Goal: Task Accomplishment & Management: Manage account settings

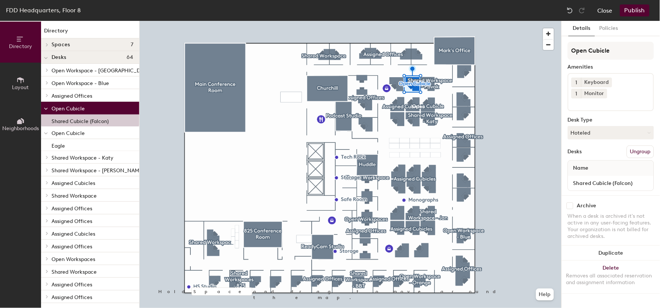
click at [605, 9] on button "Close" at bounding box center [605, 10] width 15 height 12
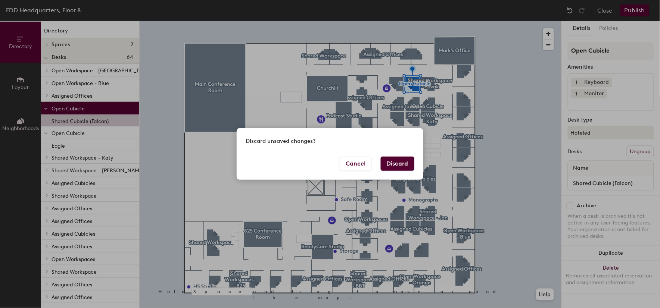
click at [389, 165] on button "Discard" at bounding box center [398, 164] width 34 height 14
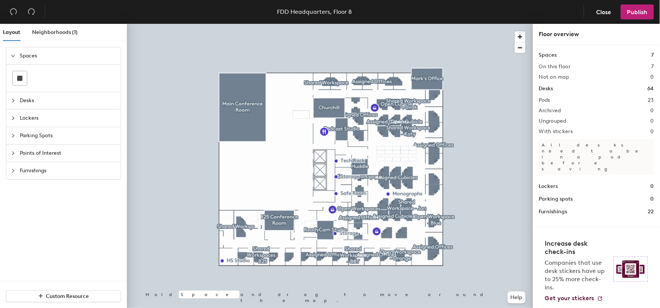
click at [546, 91] on h1 "Desks" at bounding box center [546, 89] width 14 height 8
click at [546, 99] on h2 "Pods" at bounding box center [544, 100] width 11 height 6
click at [546, 103] on h2 "Pods" at bounding box center [544, 100] width 11 height 6
drag, startPoint x: 546, startPoint y: 103, endPoint x: 600, endPoint y: 62, distance: 67.1
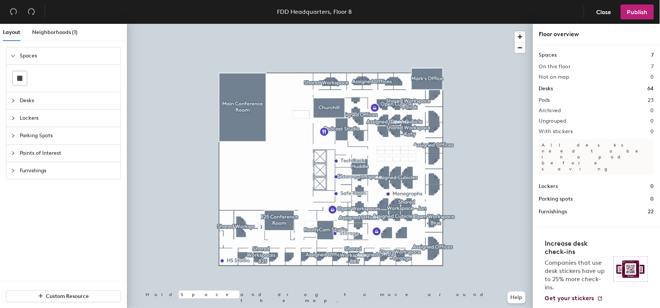
click at [600, 62] on div "Spaces 7 On this floor 7 Not on map 0 Desks 64 Pods 23 Archived 0 Ungrouped 0 W…" at bounding box center [596, 133] width 115 height 165
click at [38, 96] on span "Desks" at bounding box center [68, 100] width 96 height 17
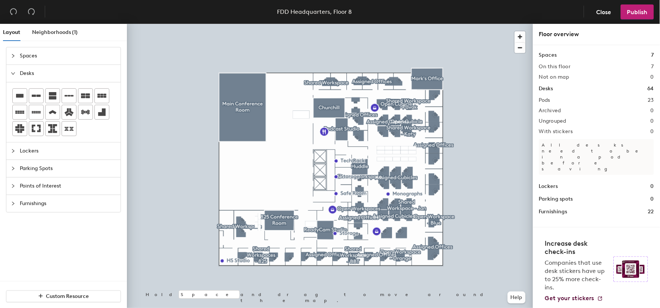
click at [22, 75] on span "Desks" at bounding box center [68, 73] width 96 height 17
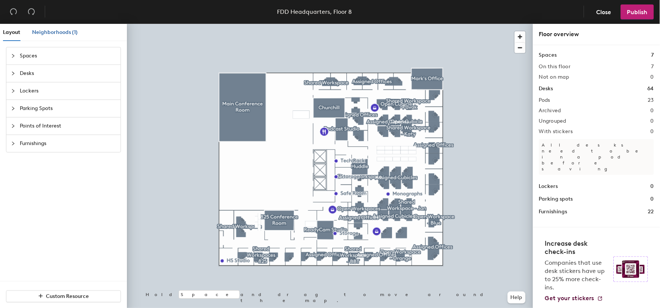
click at [49, 29] on span "Neighborhoods (1)" at bounding box center [55, 32] width 46 height 6
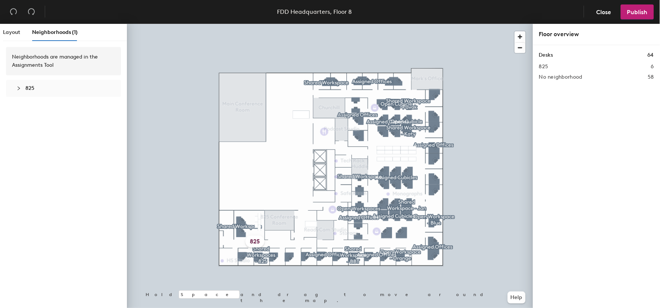
click at [22, 37] on div "Layout Neighborhoods (1)" at bounding box center [40, 32] width 75 height 17
click at [15, 37] on div "Layout" at bounding box center [11, 32] width 17 height 17
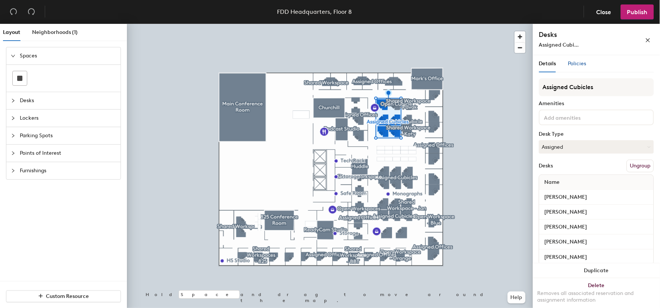
click at [577, 64] on span "Policies" at bounding box center [577, 63] width 18 height 6
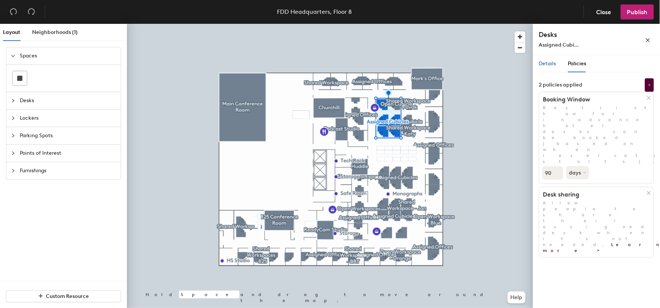
click at [545, 63] on span "Details" at bounding box center [547, 63] width 17 height 6
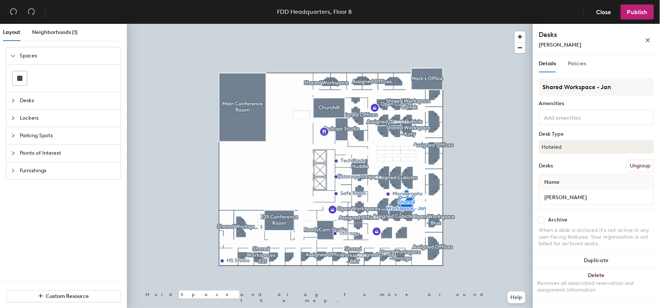
click at [575, 68] on div "Policies" at bounding box center [577, 63] width 18 height 17
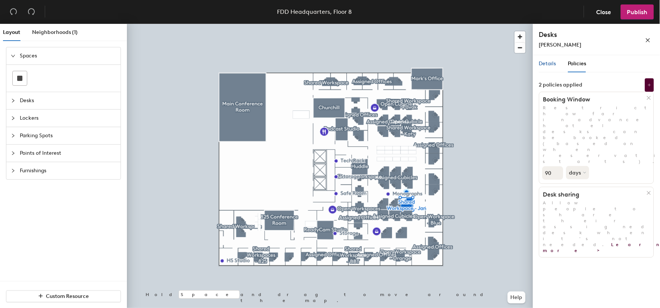
click at [542, 61] on span "Details" at bounding box center [547, 63] width 17 height 6
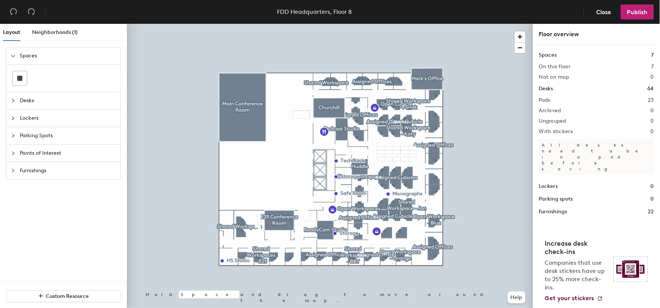
click at [547, 97] on h2 "Pods" at bounding box center [544, 100] width 11 height 6
click at [543, 103] on h2 "Pods" at bounding box center [544, 100] width 11 height 6
click at [547, 208] on h1 "Furnishings" at bounding box center [553, 212] width 28 height 8
click at [597, 13] on span "Close" at bounding box center [604, 12] width 15 height 7
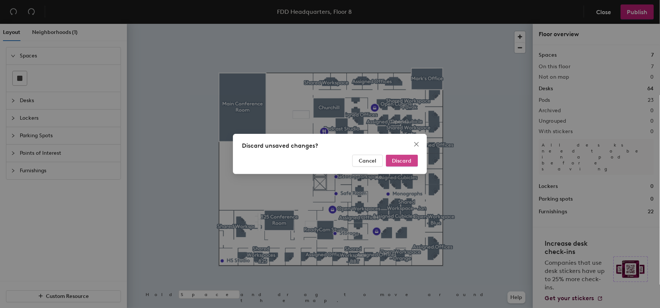
click at [392, 161] on button "Discard" at bounding box center [402, 161] width 32 height 12
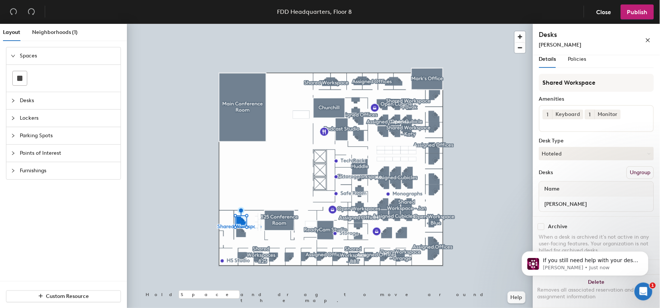
scroll to position [6, 0]
click at [632, 168] on button "Ungroup" at bounding box center [640, 171] width 27 height 13
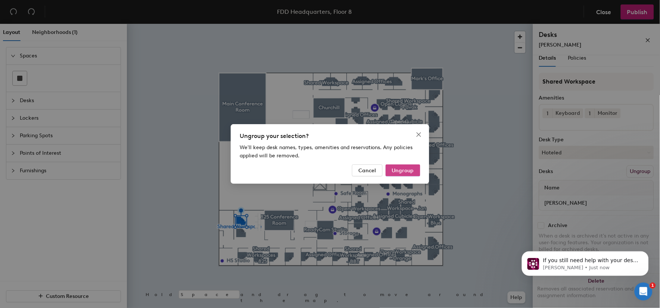
click at [392, 170] on button "Ungroup" at bounding box center [403, 171] width 35 height 12
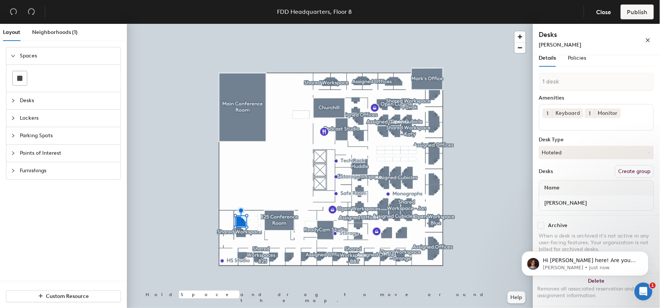
scroll to position [0, 0]
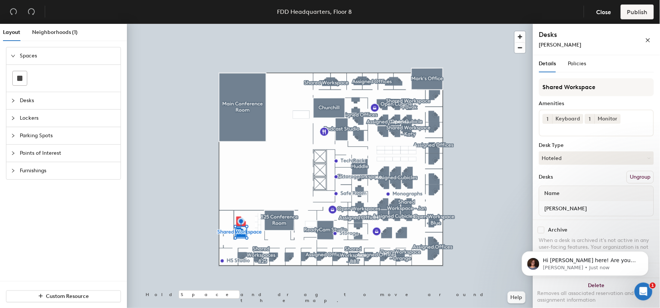
click at [632, 173] on button "Ungroup" at bounding box center [640, 177] width 27 height 13
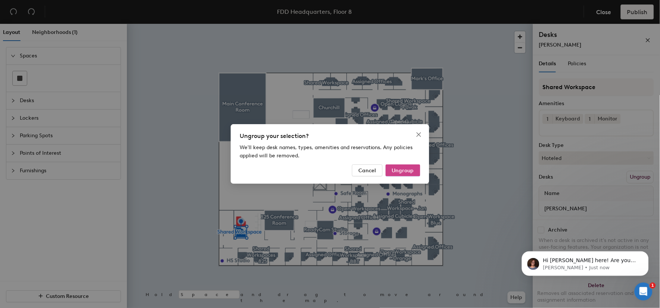
click at [402, 166] on button "Ungroup" at bounding box center [403, 171] width 35 height 12
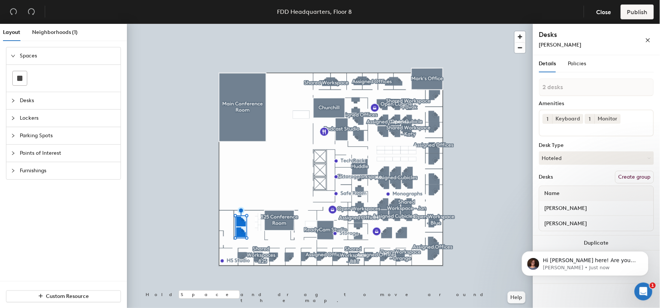
click at [640, 174] on button "Create group" at bounding box center [634, 177] width 39 height 13
click at [515, 84] on div "Layout Neighborhoods (1) Spaces Desks Lockers Parking Spots Points of Interest …" at bounding box center [330, 168] width 660 height 288
type input "S"
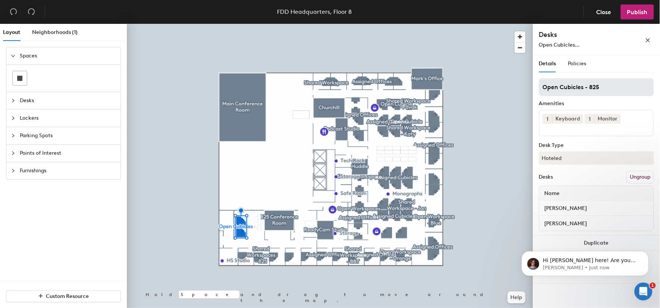
type input "Open Cubicles - 825"
click at [642, 287] on icon "Open Intercom Messenger" at bounding box center [642, 291] width 12 height 12
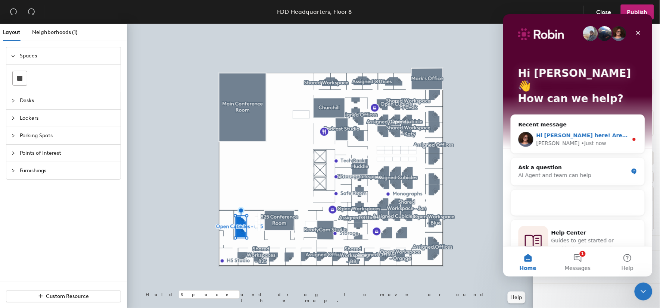
click at [582, 139] on div "Vanessa • Just now" at bounding box center [582, 143] width 92 height 8
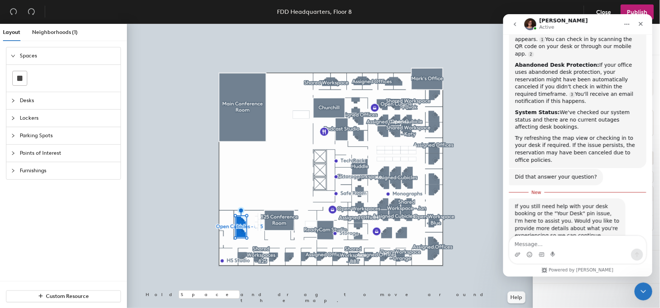
scroll to position [191, 0]
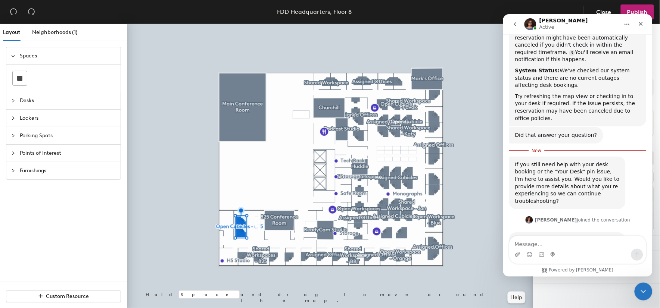
click at [586, 249] on div "Intercom messenger" at bounding box center [577, 255] width 137 height 12
click at [578, 247] on textarea "Message…" at bounding box center [577, 242] width 137 height 13
click at [546, 244] on textarea "Message…" at bounding box center [577, 242] width 137 height 13
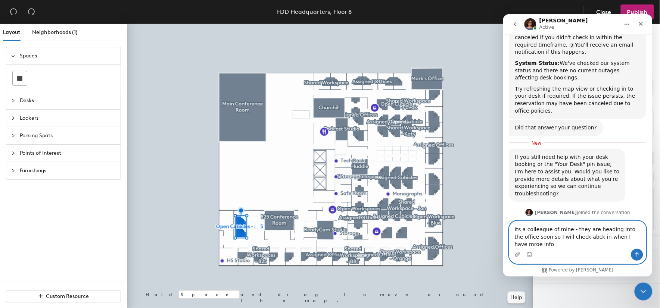
scroll to position [206, 0]
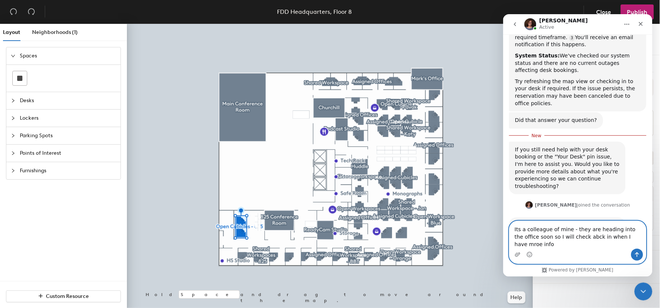
click at [516, 229] on textarea "Its a colleague of mine - they are heading into the office soon so I will check…" at bounding box center [577, 235] width 137 height 28
type textarea "The issue comes from a colleague of mine - they are heading into the office soo…"
click at [634, 257] on icon "Send a message…" at bounding box center [637, 255] width 6 height 6
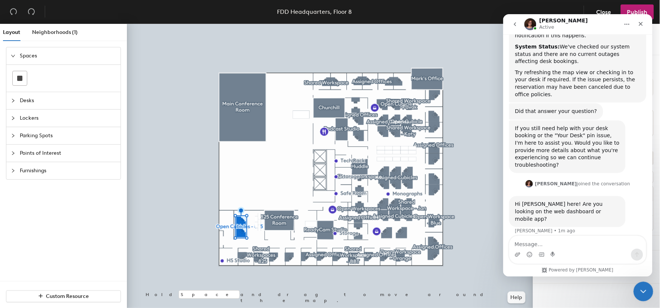
click at [645, 285] on div "Close Intercom Messenger" at bounding box center [642, 291] width 18 height 18
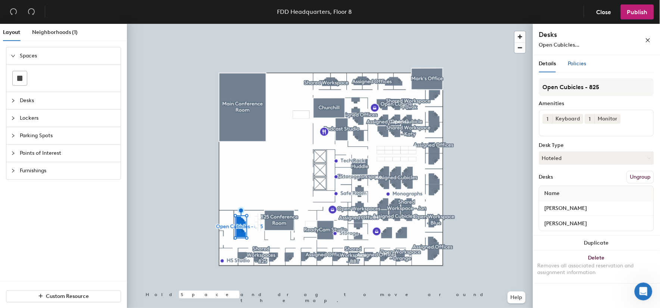
click at [582, 66] on span "Policies" at bounding box center [577, 63] width 18 height 6
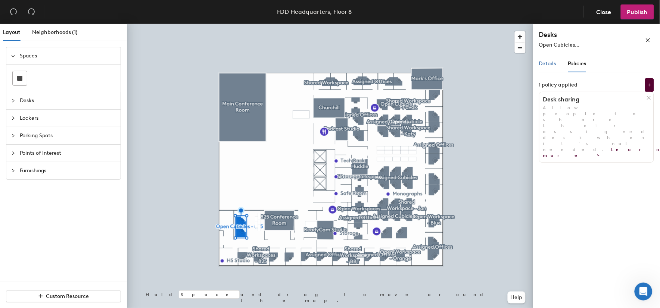
click at [544, 65] on span "Details" at bounding box center [547, 63] width 17 height 6
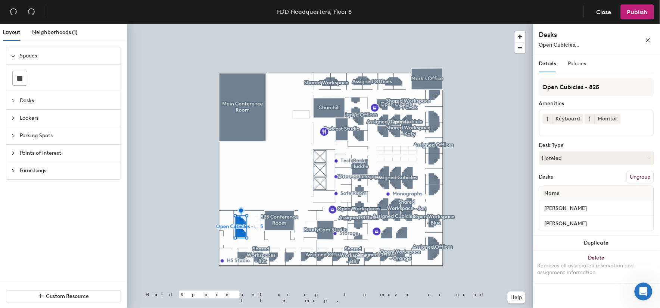
click at [578, 58] on div "Policies" at bounding box center [577, 63] width 18 height 17
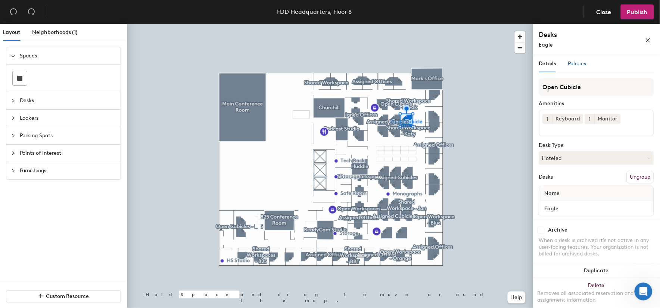
click at [569, 64] on span "Policies" at bounding box center [577, 63] width 18 height 6
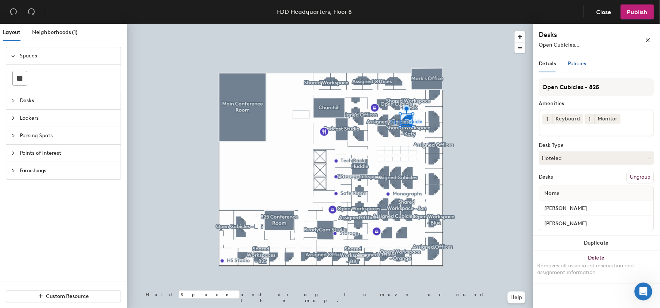
click at [580, 63] on span "Policies" at bounding box center [577, 63] width 18 height 6
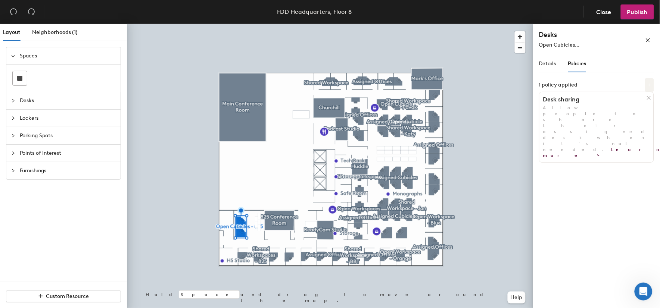
click at [651, 81] on button at bounding box center [649, 84] width 9 height 13
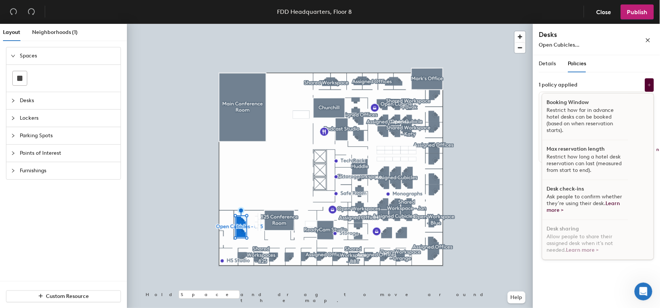
click at [597, 118] on p "Restrict how far in advance hotel desks can be booked (based on when reservatio…" at bounding box center [585, 120] width 77 height 27
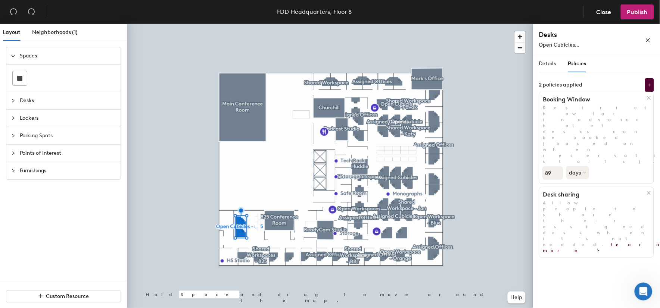
click at [557, 167] on input "89" at bounding box center [553, 173] width 21 height 13
click at [548, 167] on input "89" at bounding box center [553, 173] width 21 height 13
drag, startPoint x: 550, startPoint y: 126, endPoint x: 537, endPoint y: 126, distance: 13.4
click at [537, 126] on div "Details Policies Open Cubicles - 825 Amenities 1 Keyboard 1 Monitor Desk Type H…" at bounding box center [596, 183] width 127 height 256
type input "3"
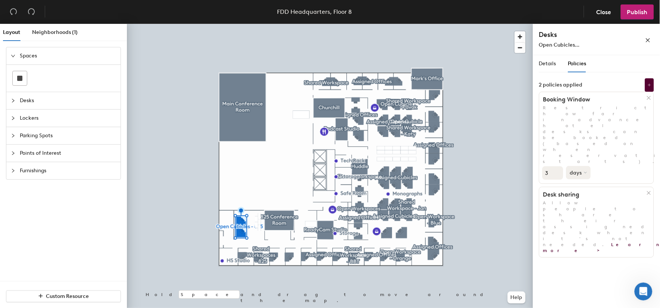
click at [578, 166] on button "days" at bounding box center [578, 172] width 25 height 13
click at [582, 196] on div "weeks" at bounding box center [581, 201] width 29 height 11
click at [610, 187] on div "Details Policies Open Cubicles - 825 Amenities 1 Keyboard 1 Monitor Desk Type H…" at bounding box center [596, 183] width 127 height 256
click at [640, 9] on span "Publish" at bounding box center [637, 12] width 21 height 7
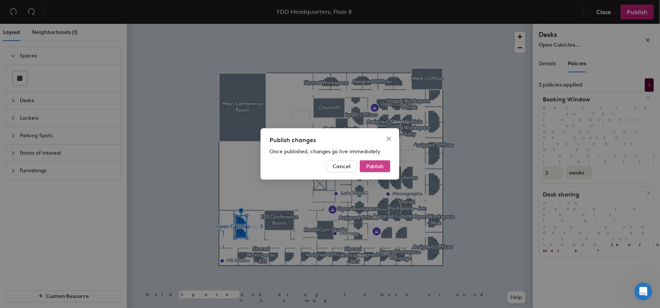
click at [376, 167] on span "Publish" at bounding box center [375, 167] width 18 height 6
